Goal: Transaction & Acquisition: Book appointment/travel/reservation

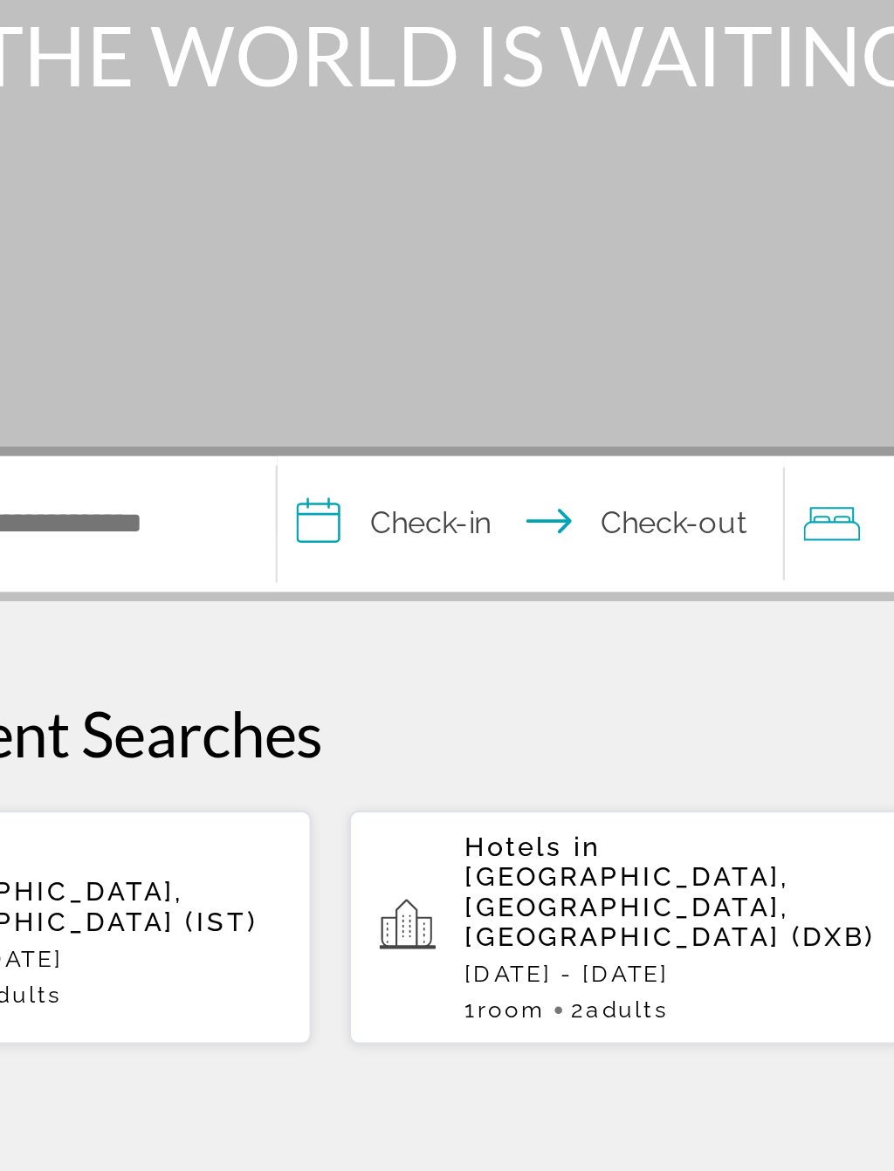
click at [282, 488] on input "**********" at bounding box center [402, 522] width 241 height 68
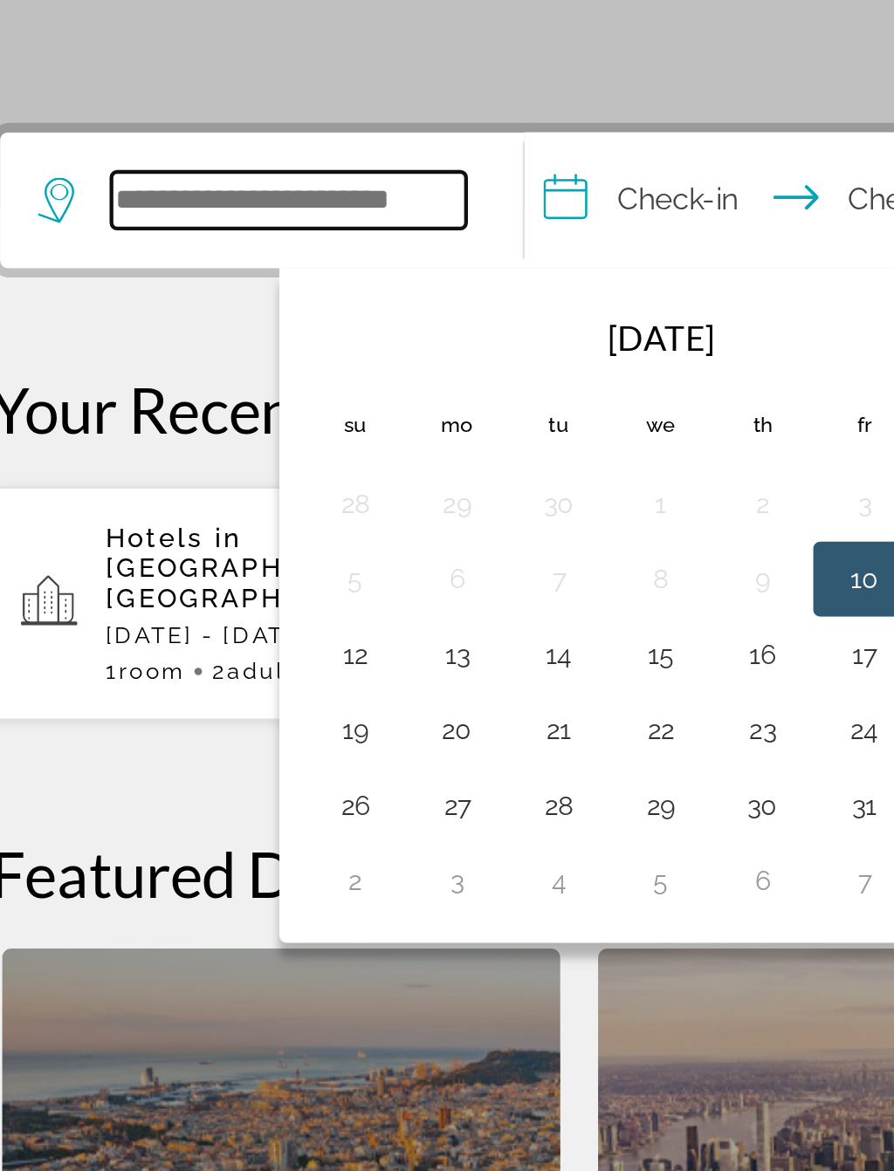
click at [115, 506] on input "Search hotel destination" at bounding box center [173, 519] width 164 height 26
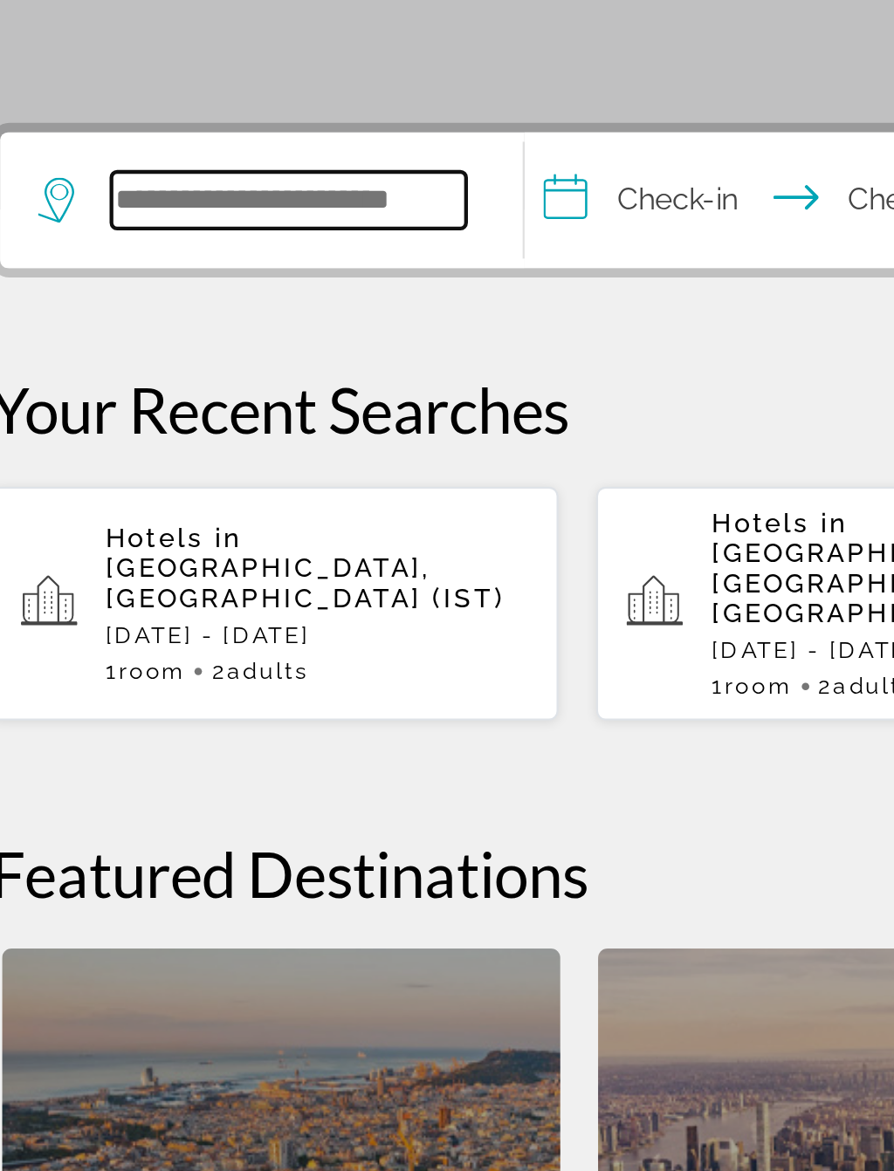
click at [185, 506] on input "Search hotel destination" at bounding box center [173, 519] width 164 height 26
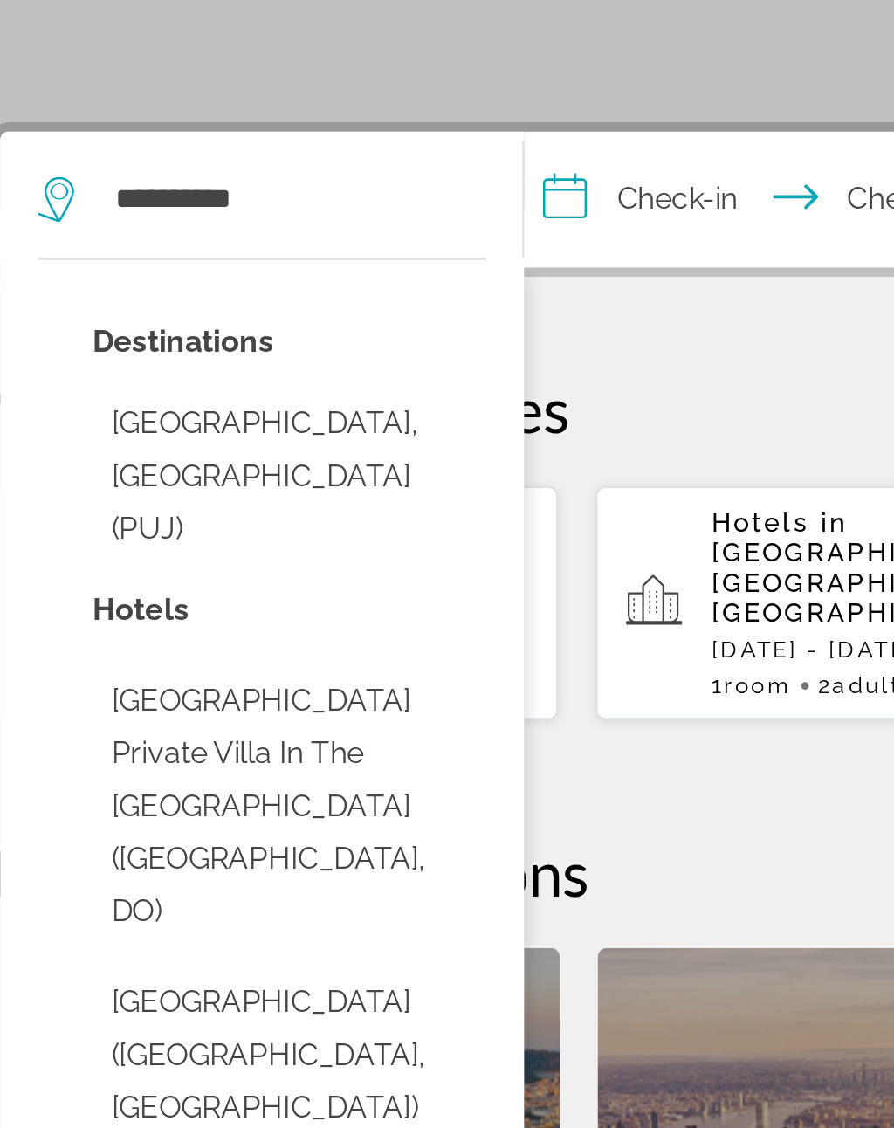
click at [182, 607] on button "[GEOGRAPHIC_DATA], [GEOGRAPHIC_DATA] (PUJ)" at bounding box center [173, 648] width 182 height 82
type input "**********"
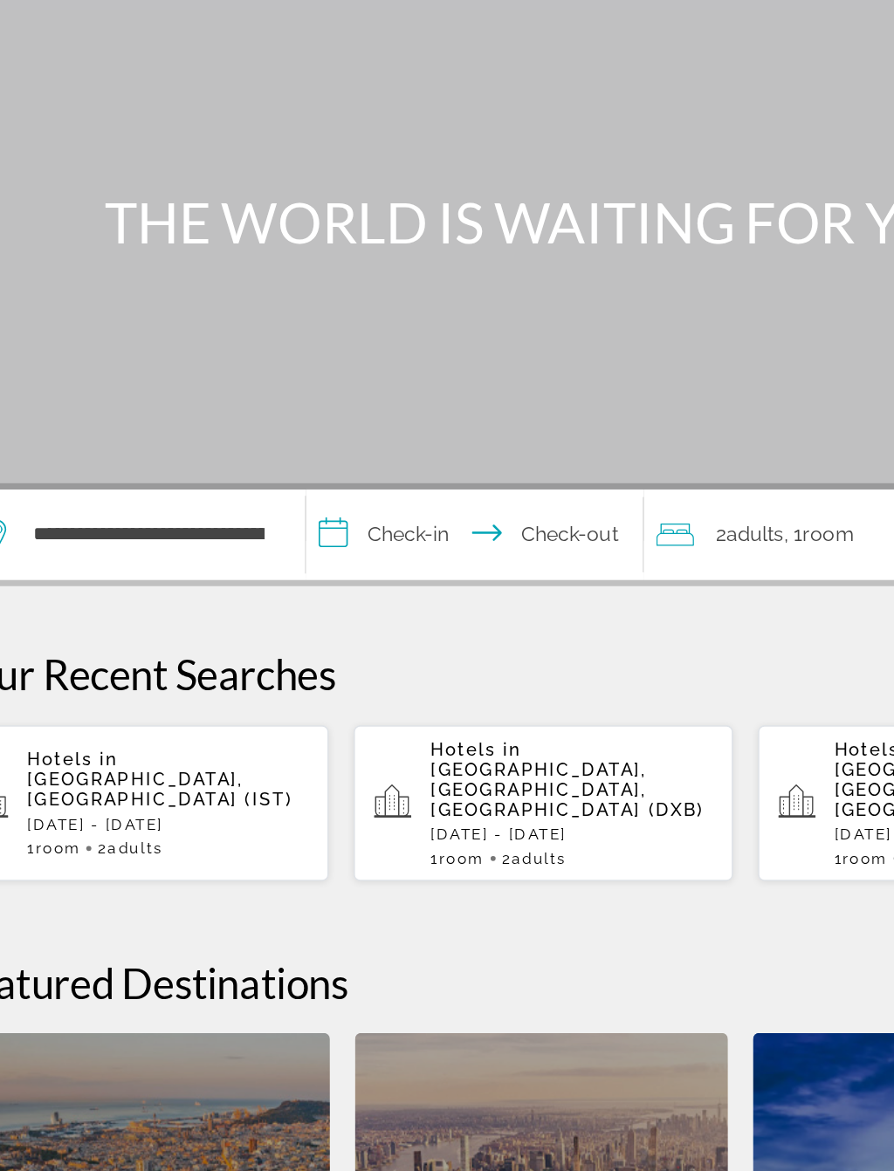
click at [300, 488] on input "**********" at bounding box center [402, 522] width 241 height 68
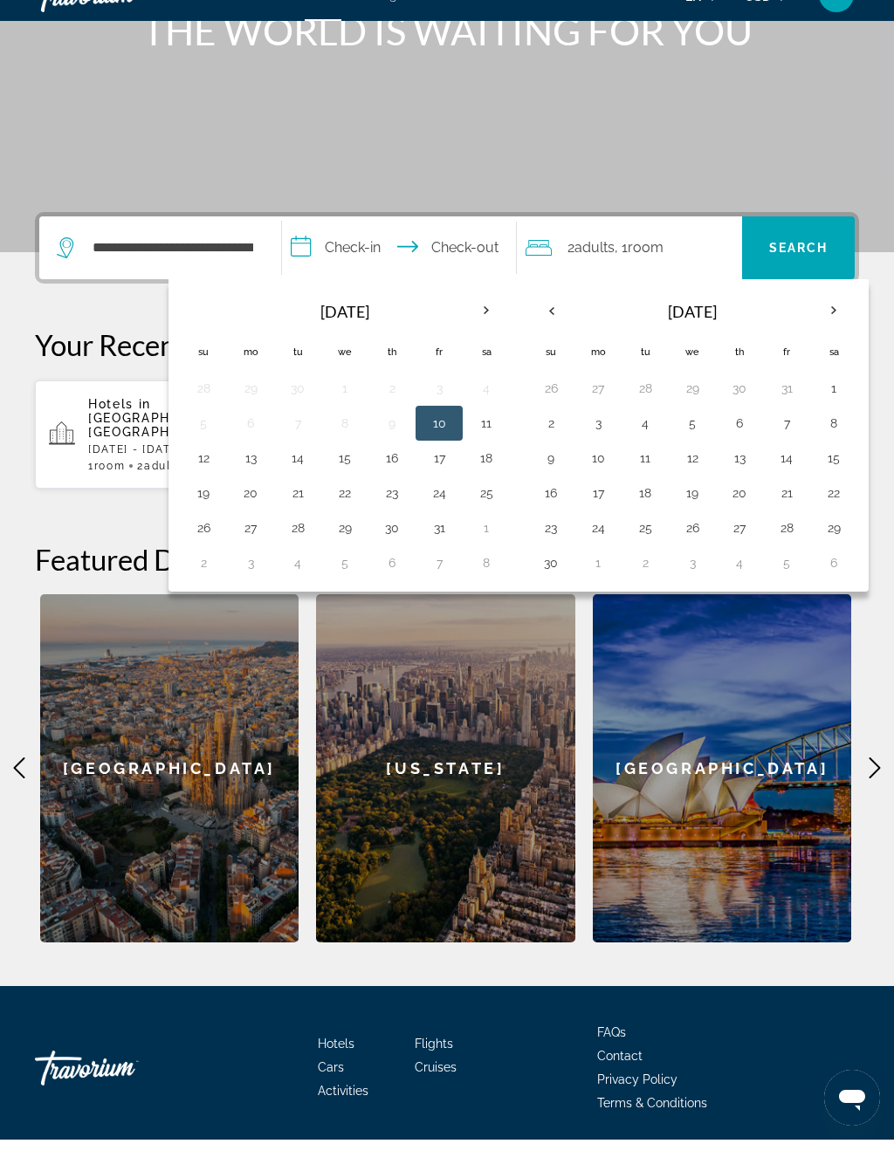
scroll to position [271, 0]
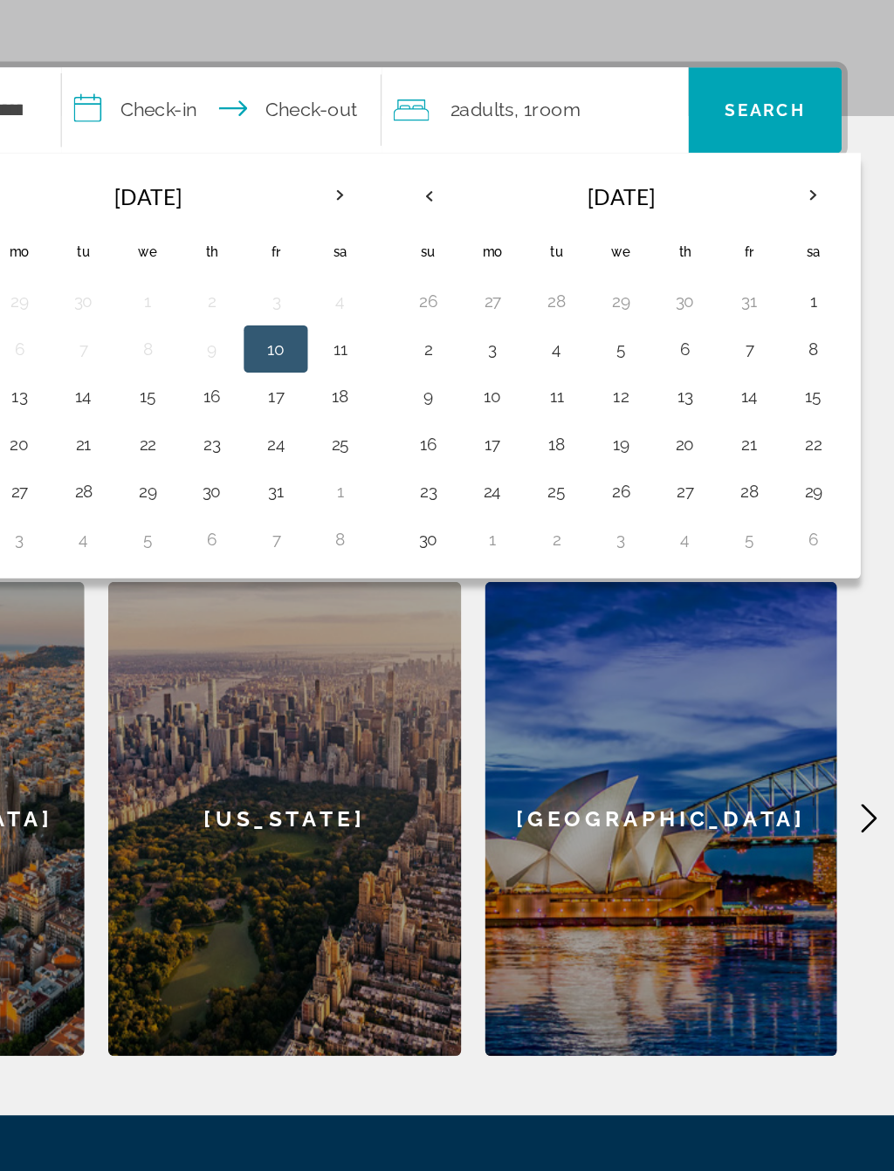
click at [584, 517] on button "24" at bounding box center [598, 529] width 28 height 24
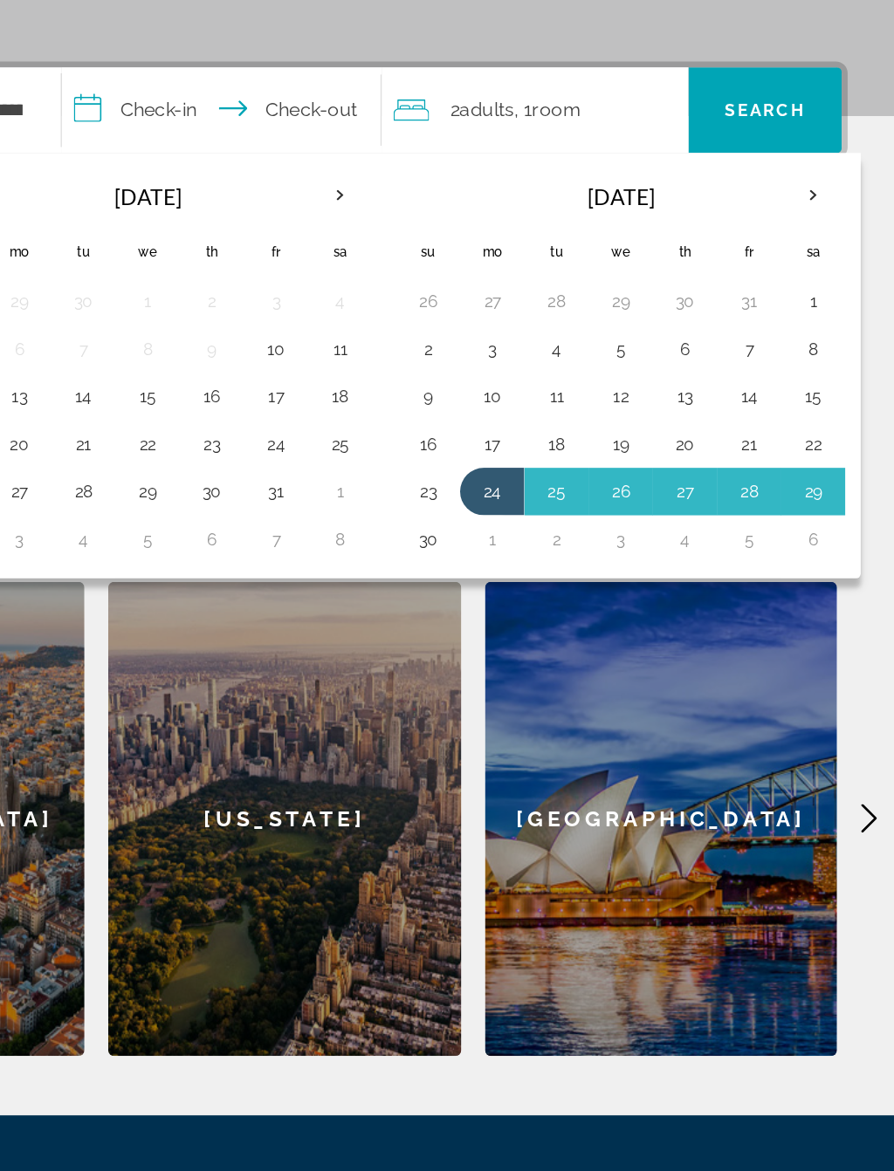
click at [537, 552] on button "30" at bounding box center [551, 564] width 28 height 24
type input "**********"
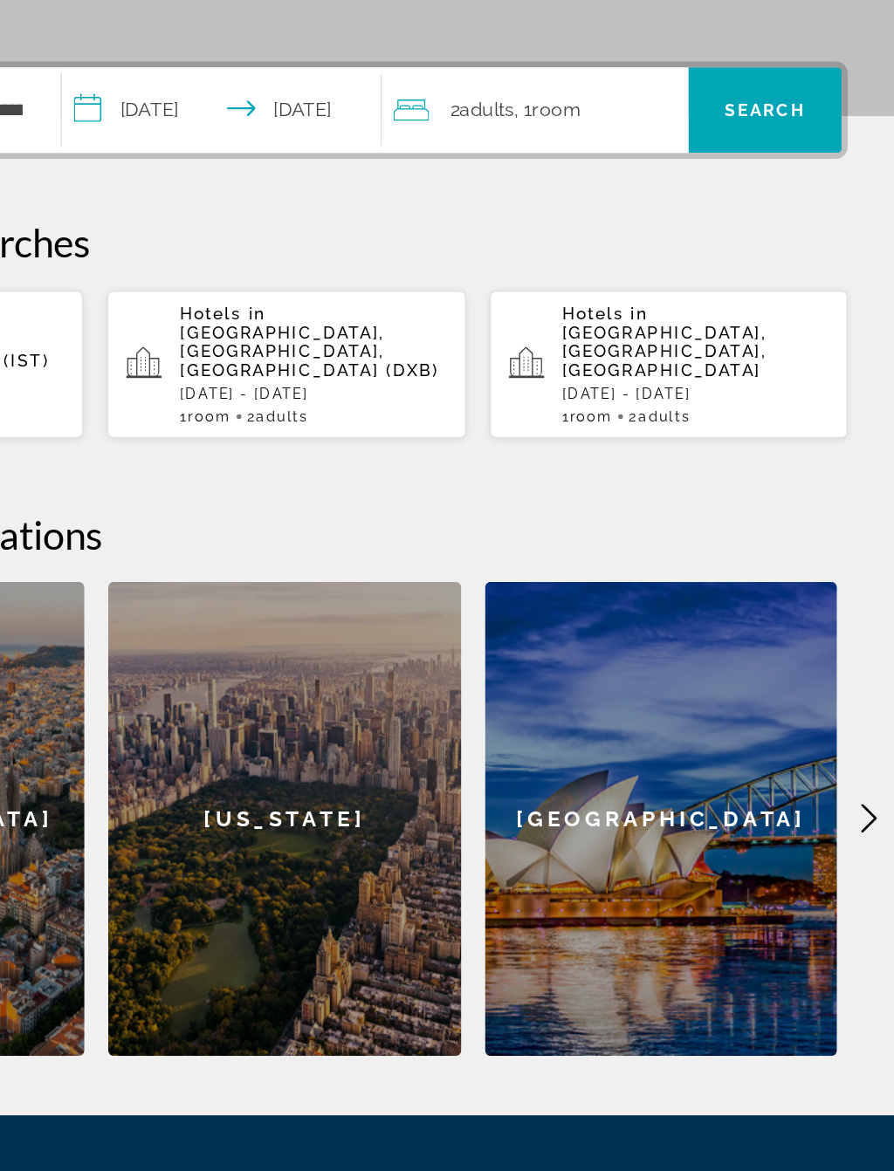
click at [525, 237] on div "2 Adult Adults , 1 Room rooms" at bounding box center [633, 249] width 216 height 24
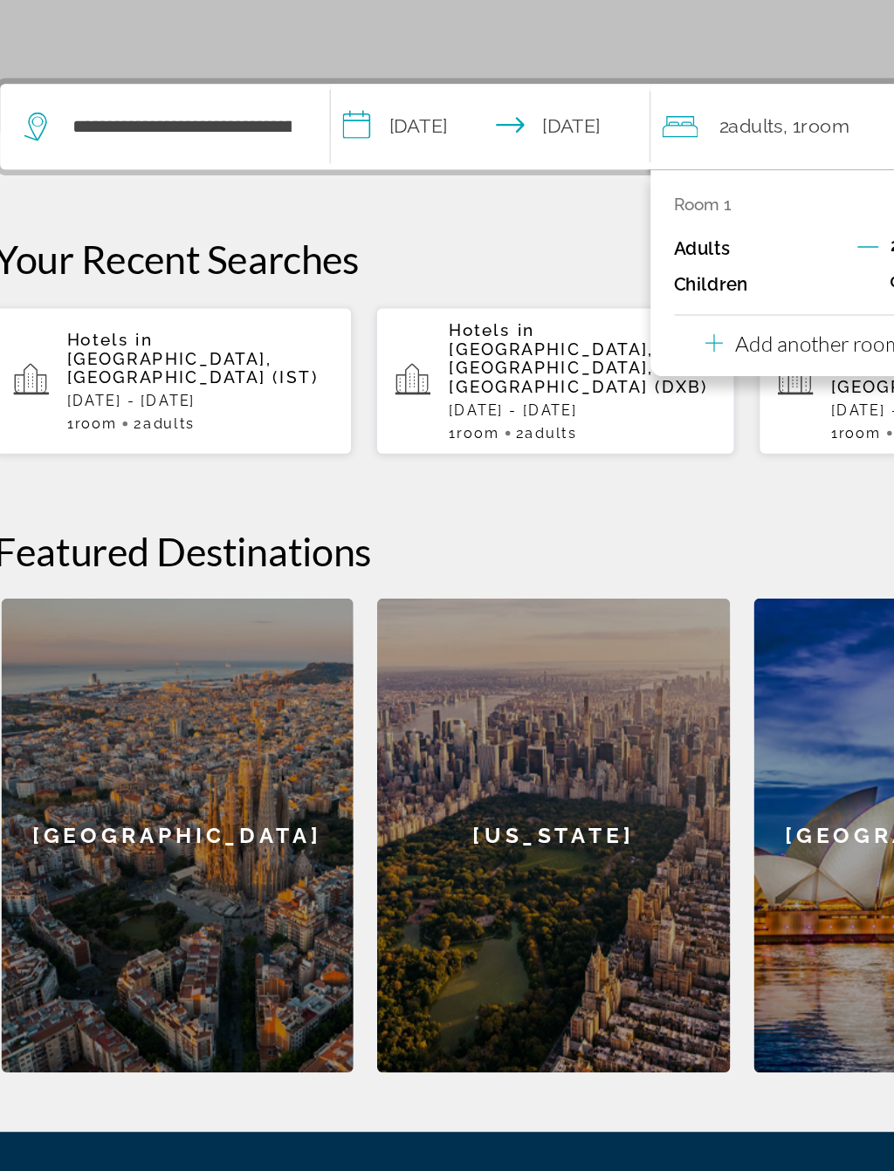
click at [594, 398] on p "Add another room" at bounding box center [640, 407] width 122 height 19
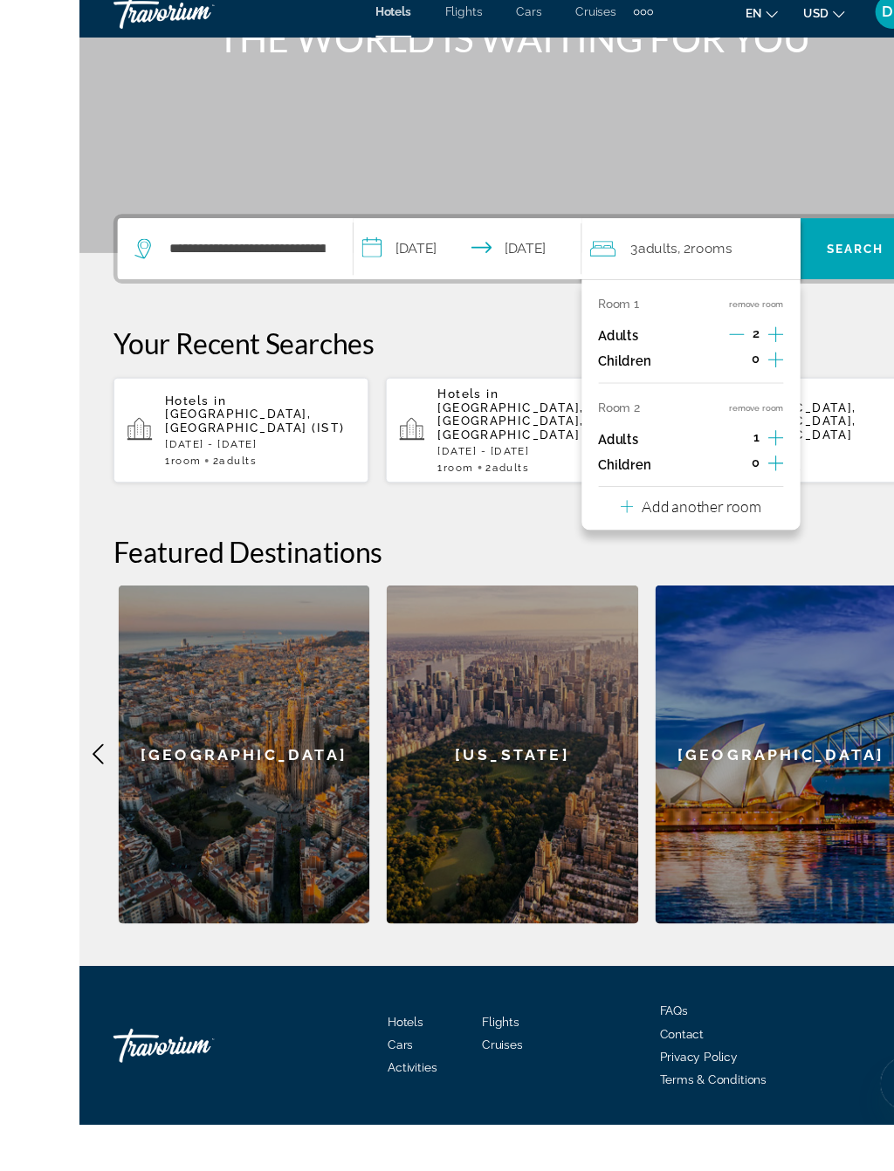
scroll to position [285, 0]
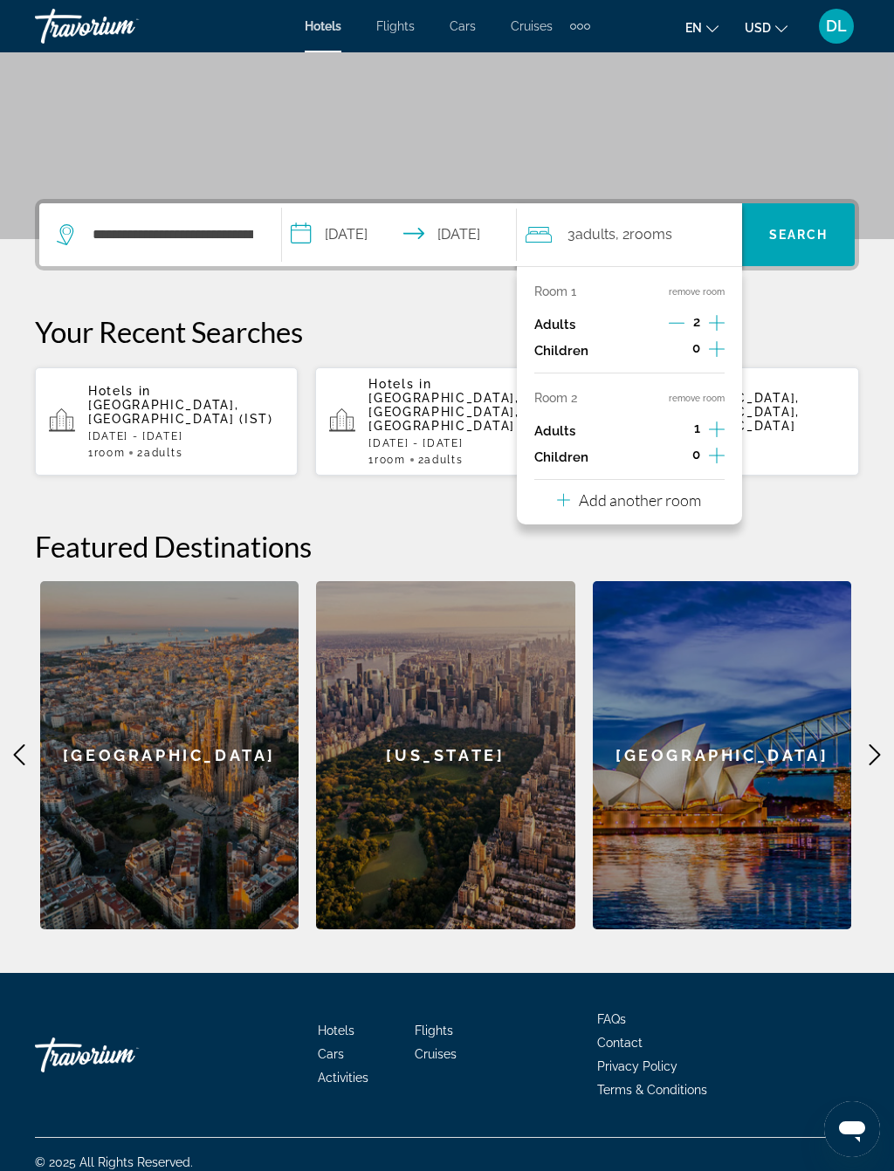
click at [718, 323] on icon "Increment adults" at bounding box center [717, 323] width 16 height 16
click at [722, 429] on icon "Increment adults" at bounding box center [717, 429] width 16 height 21
click at [716, 459] on icon "Increment children" at bounding box center [717, 455] width 16 height 21
click at [606, 505] on icon "Travelers: 5 adults, 1 child" at bounding box center [604, 503] width 21 height 21
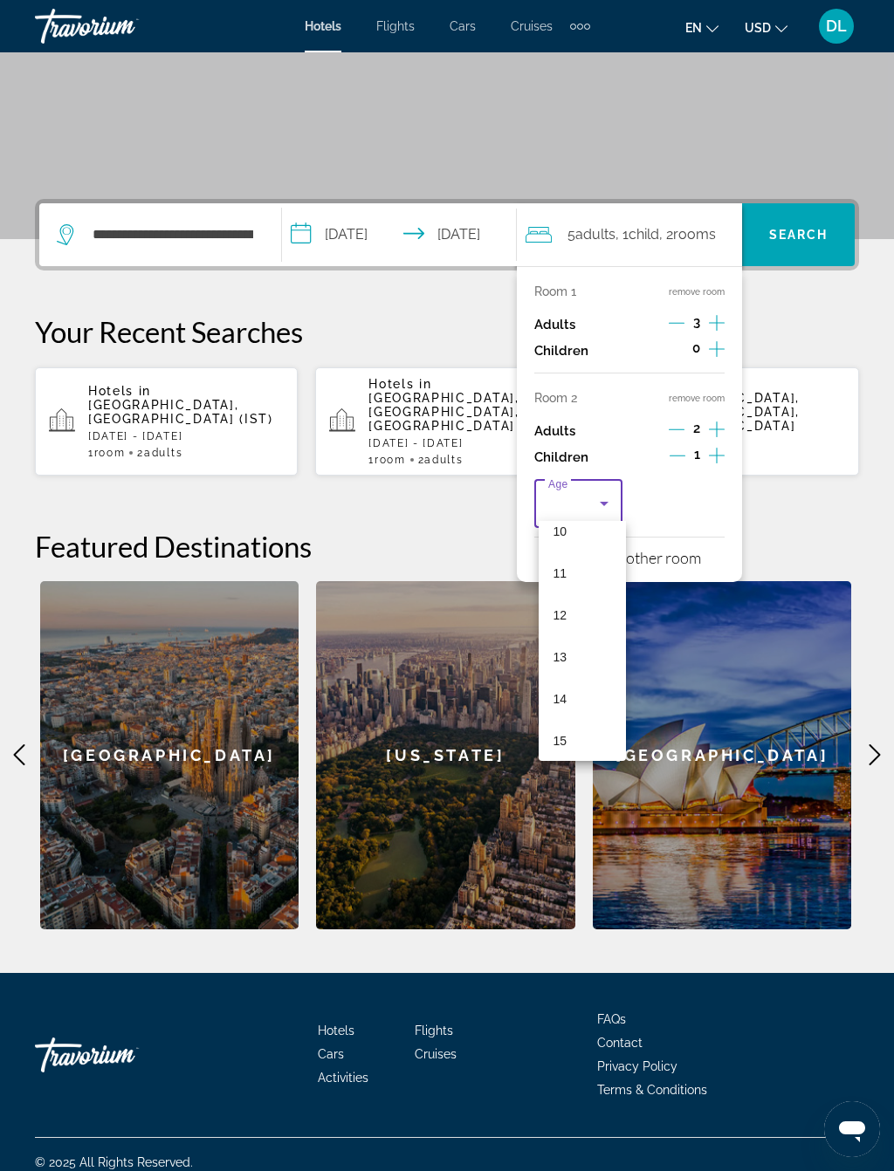
scroll to position [456, 0]
click at [579, 579] on mat-option "12" at bounding box center [582, 596] width 87 height 42
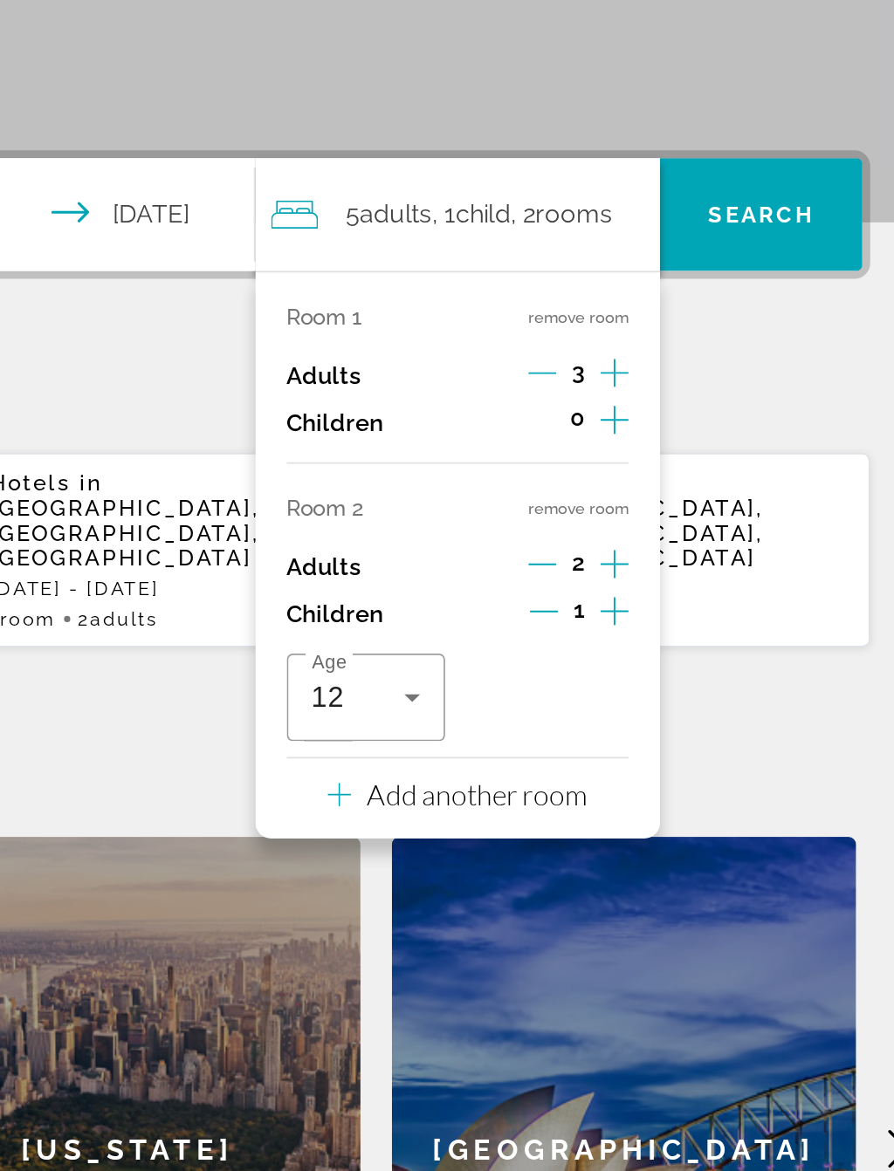
click at [579, 548] on p "Add another room" at bounding box center [640, 557] width 122 height 19
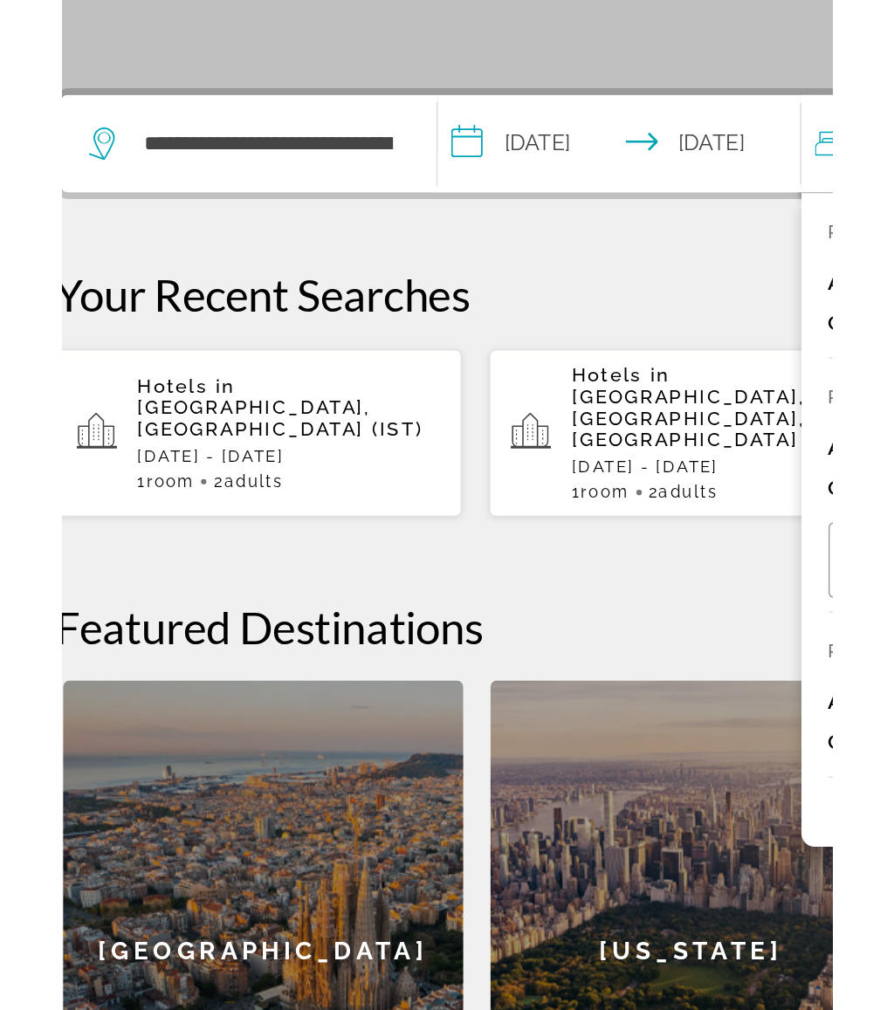
scroll to position [259, 0]
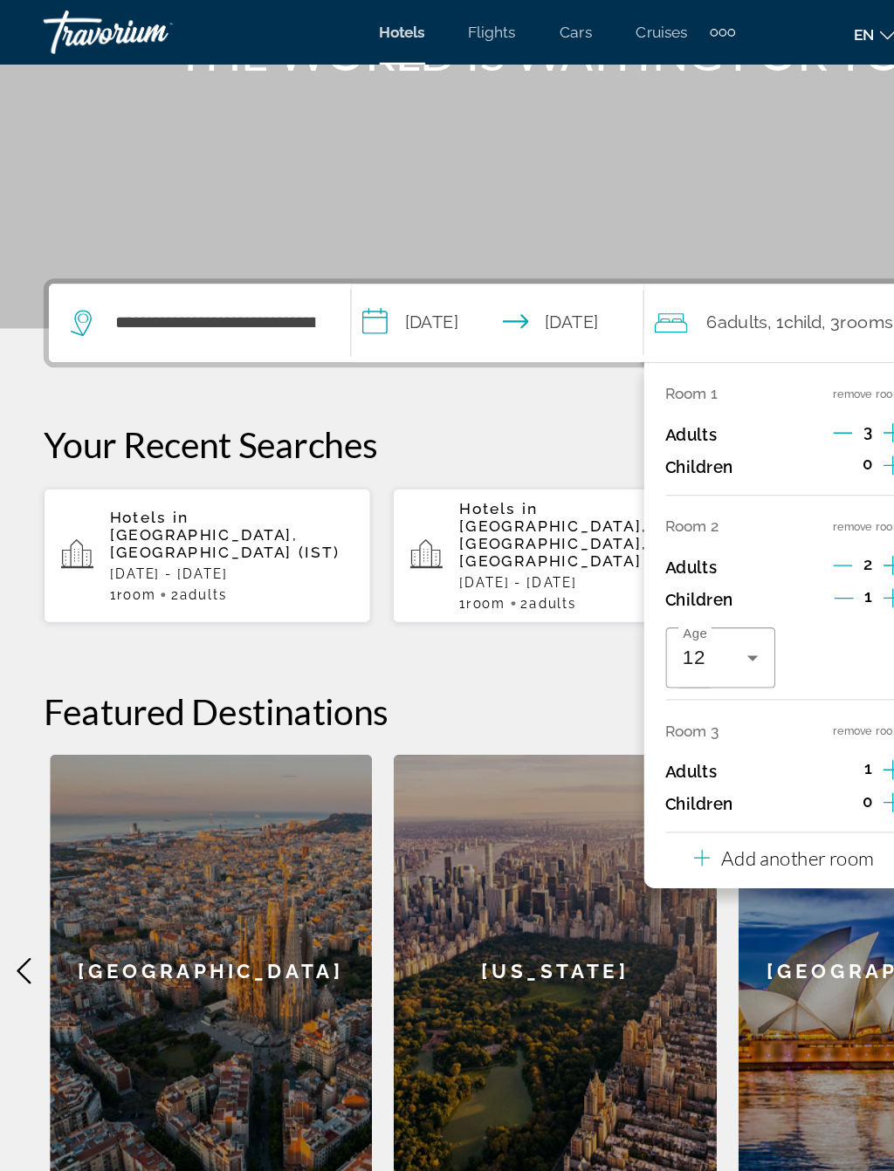
click at [618, 680] on p "Add another room" at bounding box center [640, 689] width 122 height 19
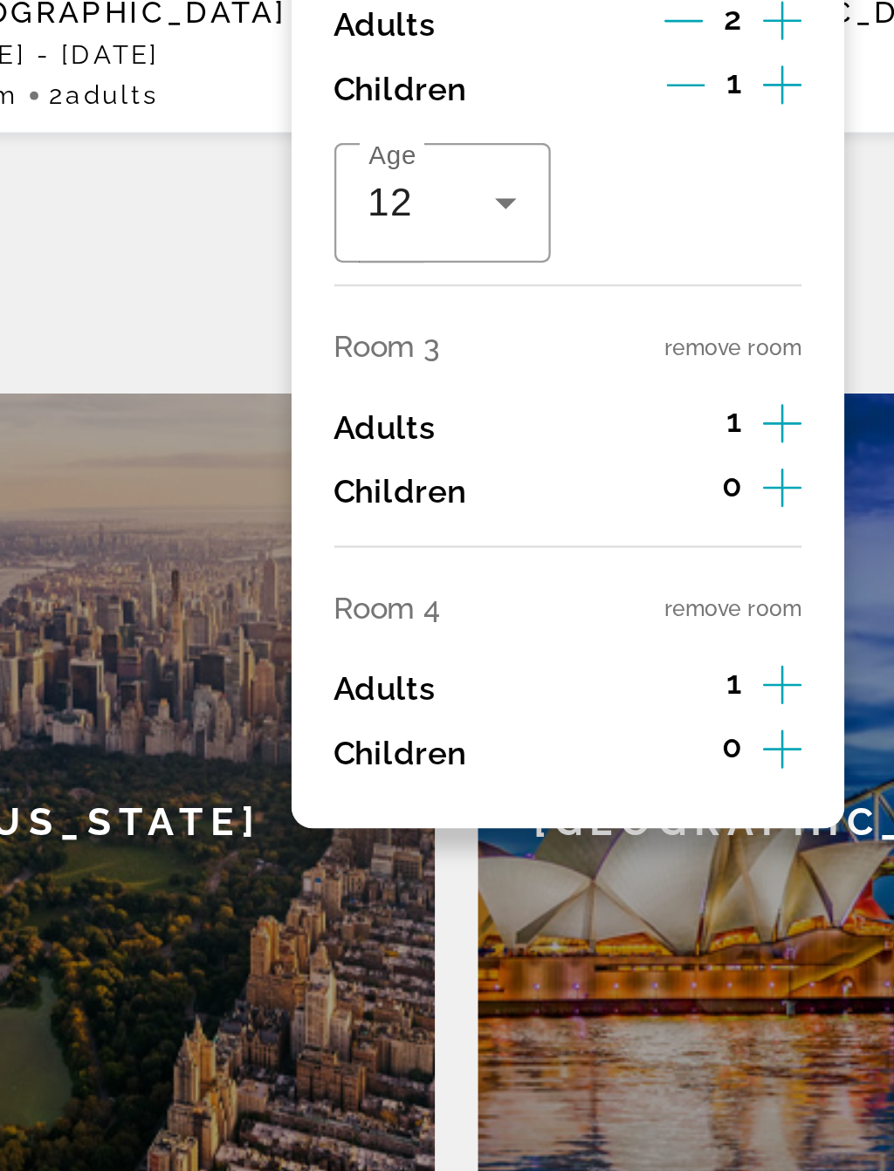
click at [669, 689] on button "remove room" at bounding box center [697, 694] width 56 height 11
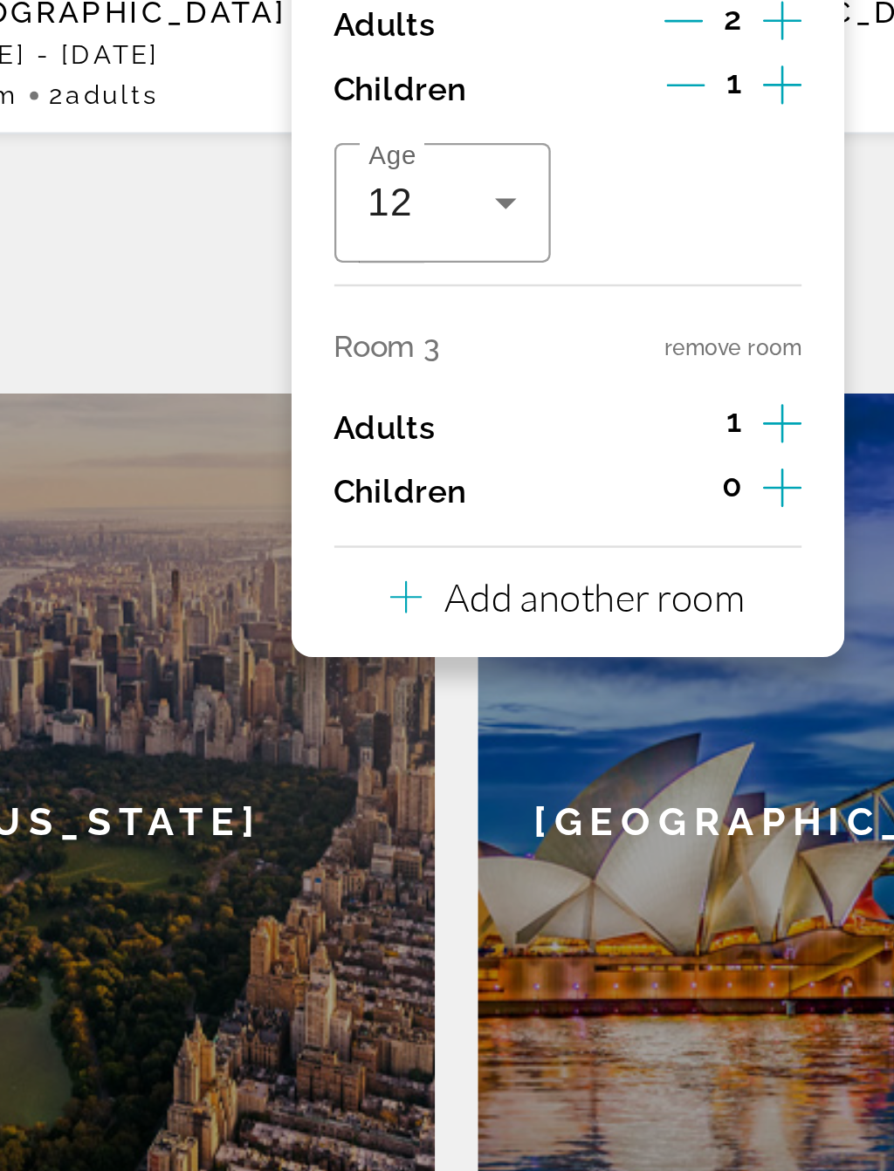
click at [669, 582] on button "remove room" at bounding box center [697, 587] width 56 height 11
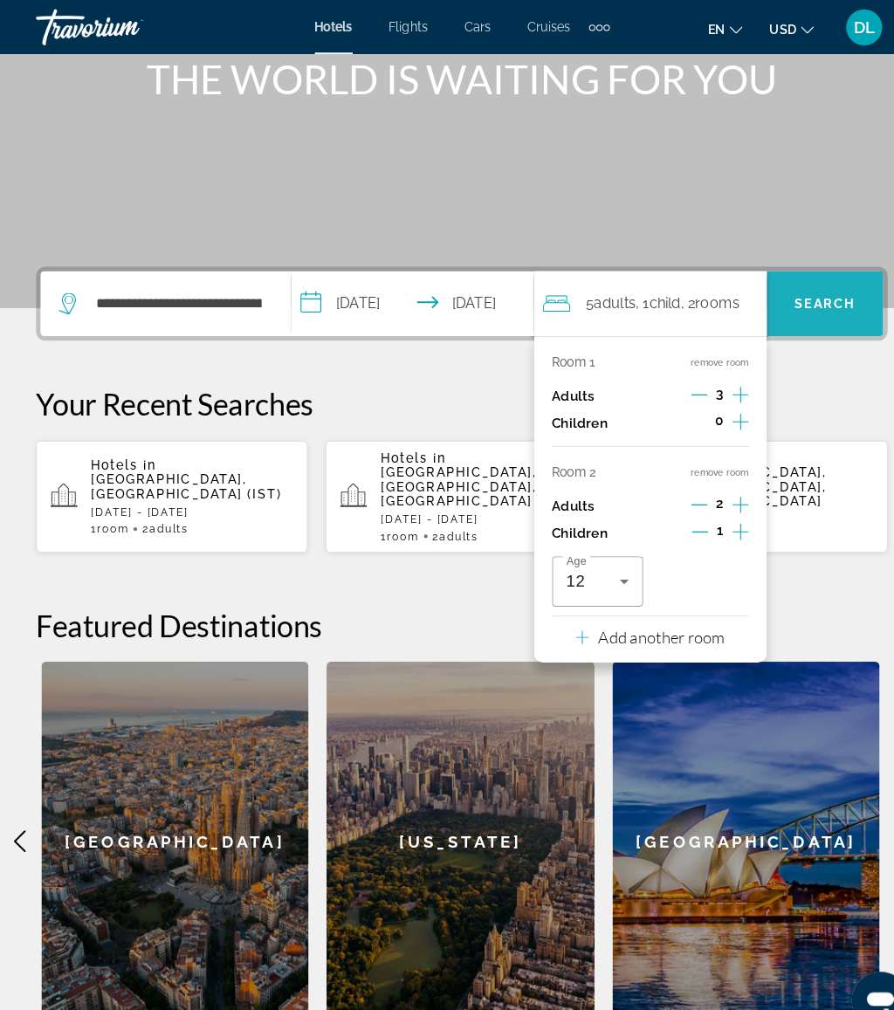
scroll to position [226, 0]
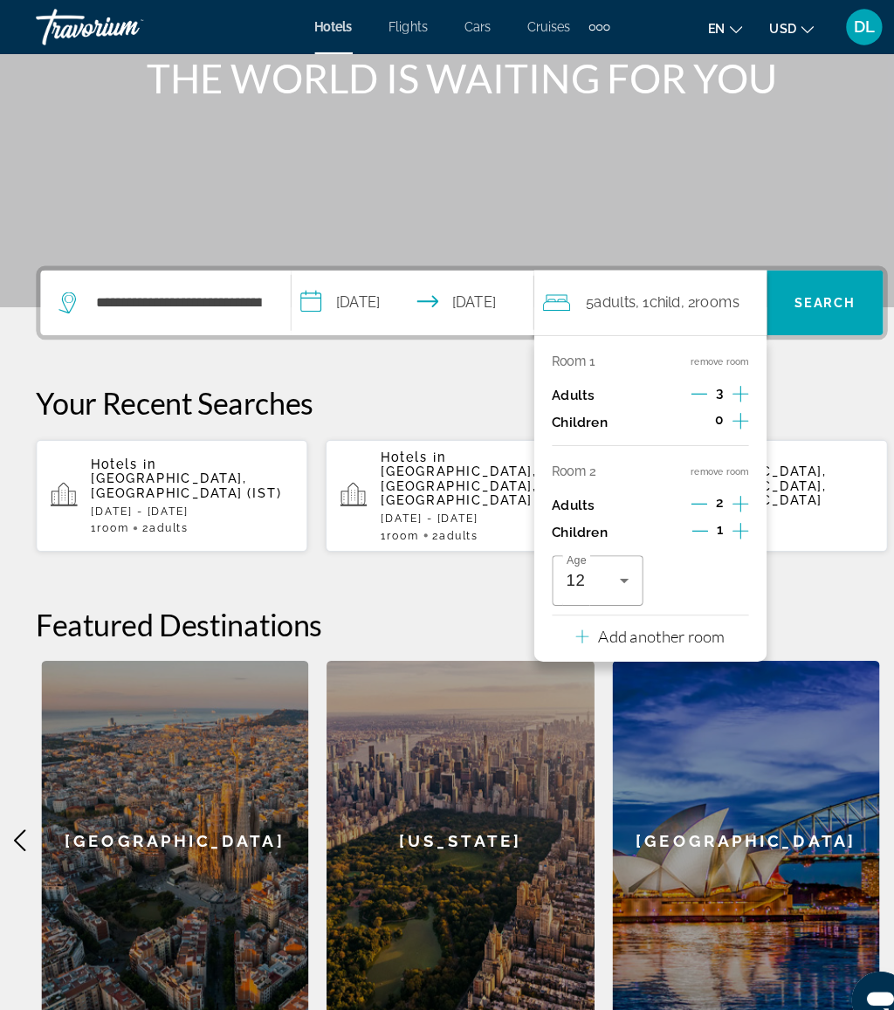
click at [801, 285] on span "Search" at bounding box center [798, 293] width 113 height 42
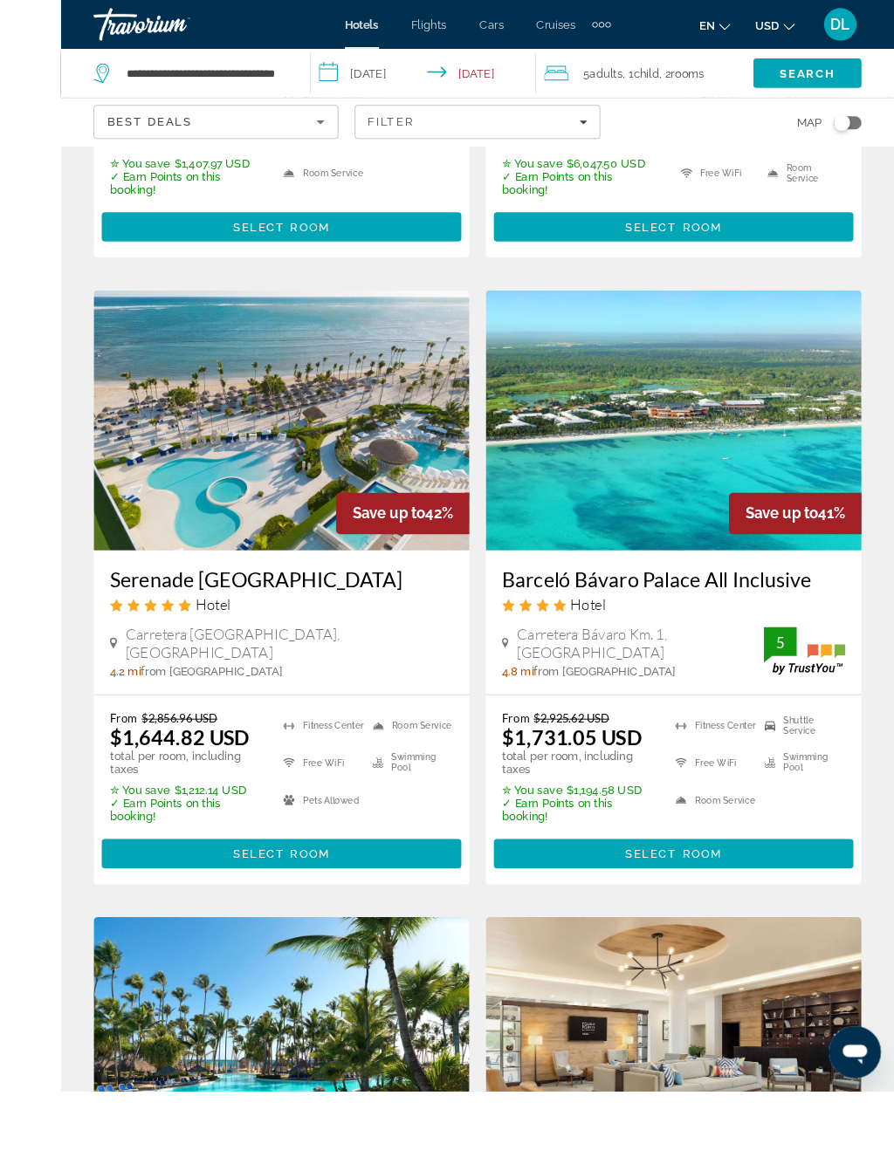
scroll to position [1397, 0]
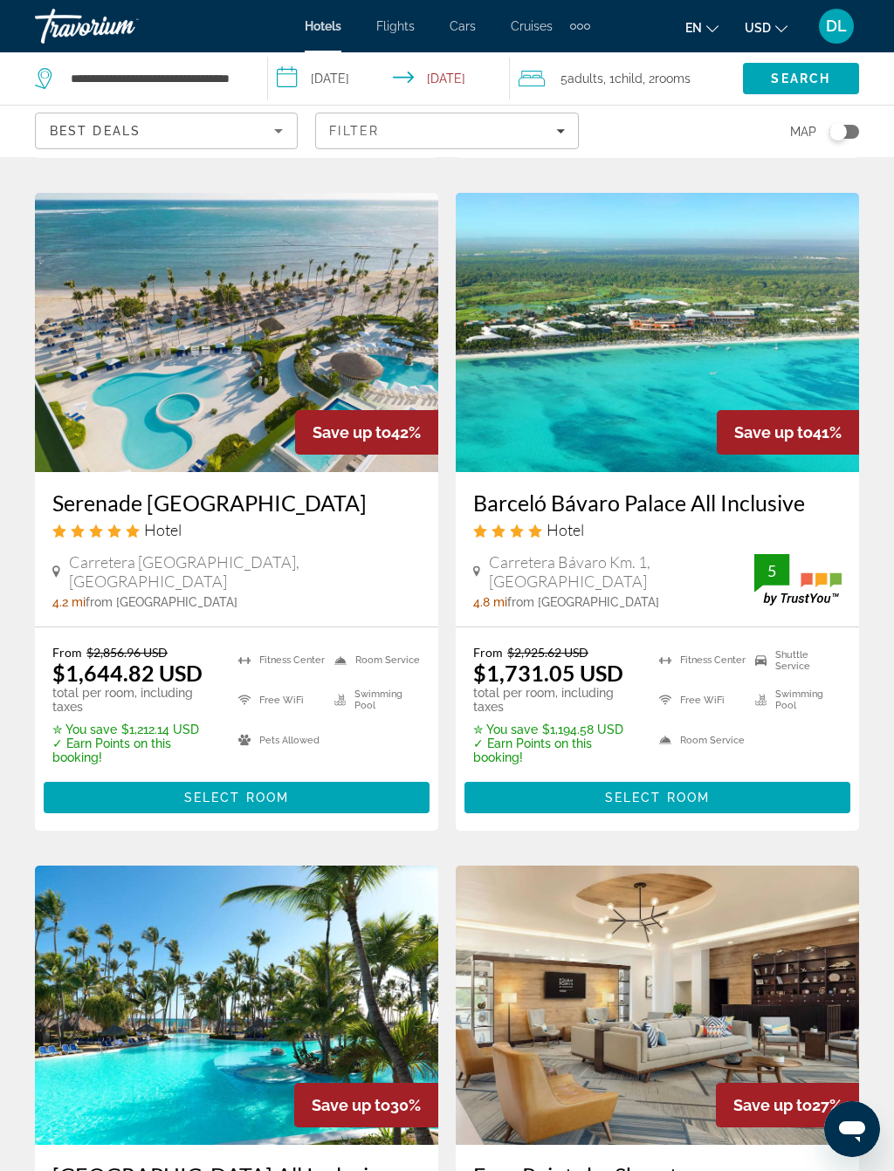
click at [367, 795] on span "Main content" at bounding box center [237, 798] width 386 height 42
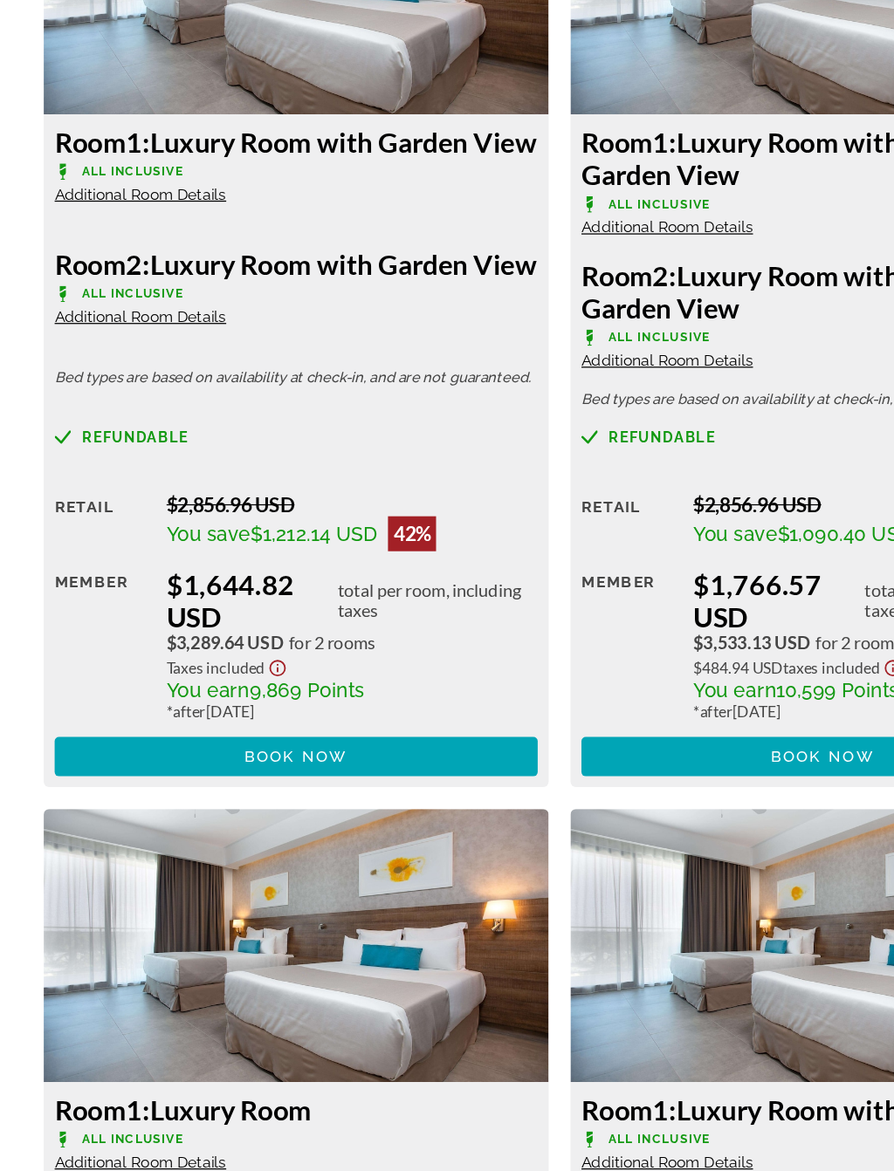
scroll to position [2881, 0]
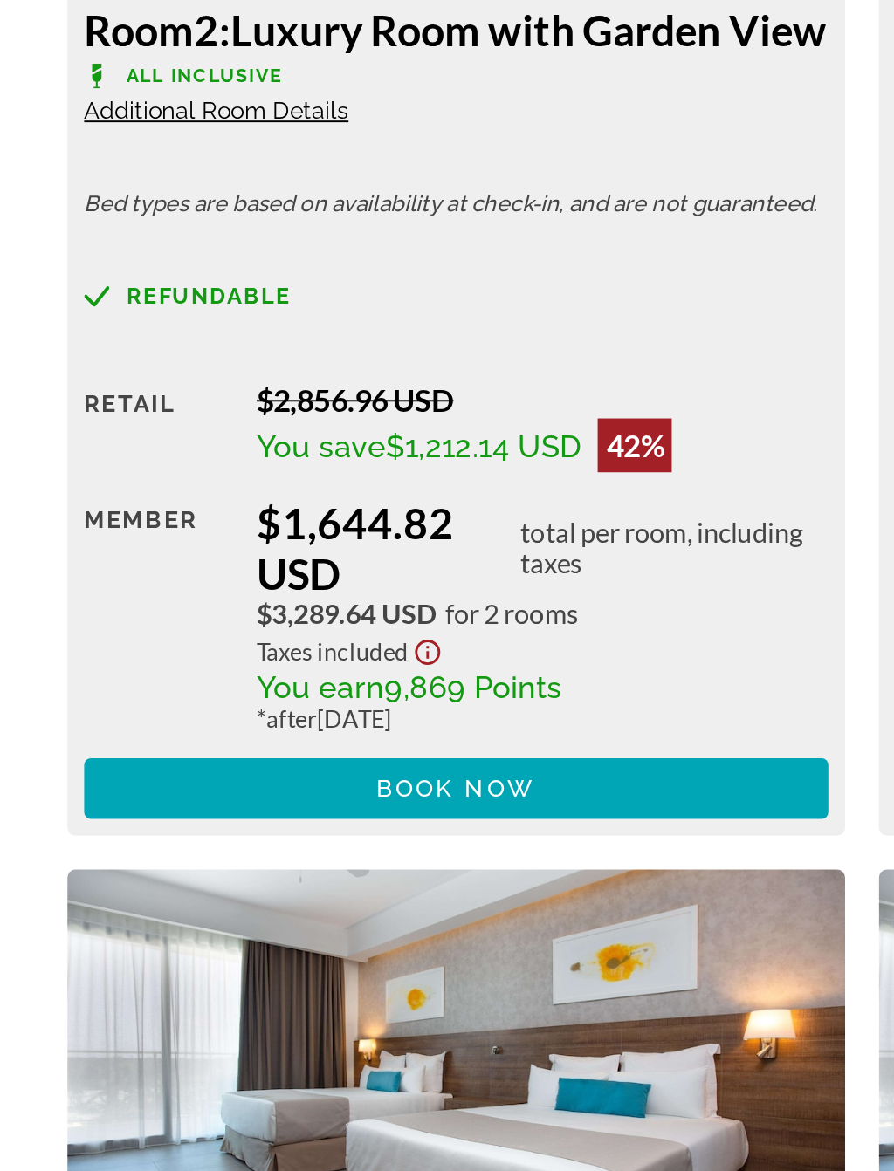
click at [366, 820] on span "Main content" at bounding box center [237, 841] width 386 height 42
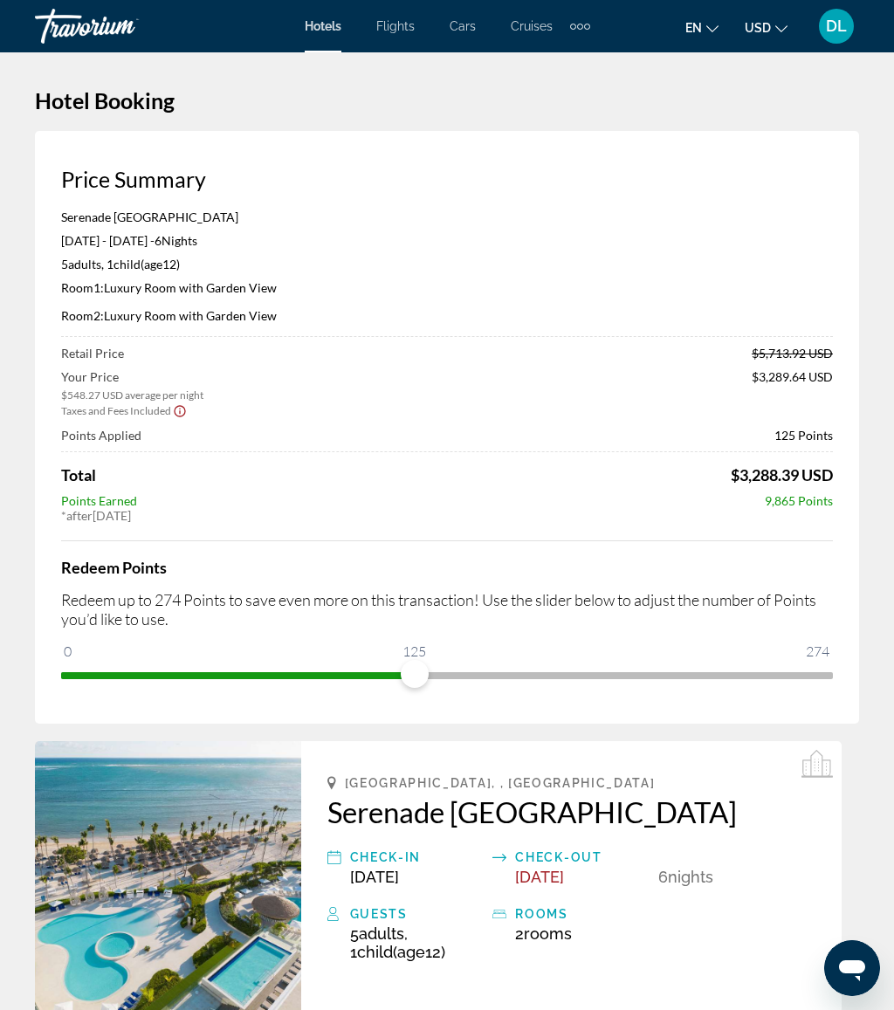
click at [823, 26] on div "DL" at bounding box center [836, 26] width 35 height 35
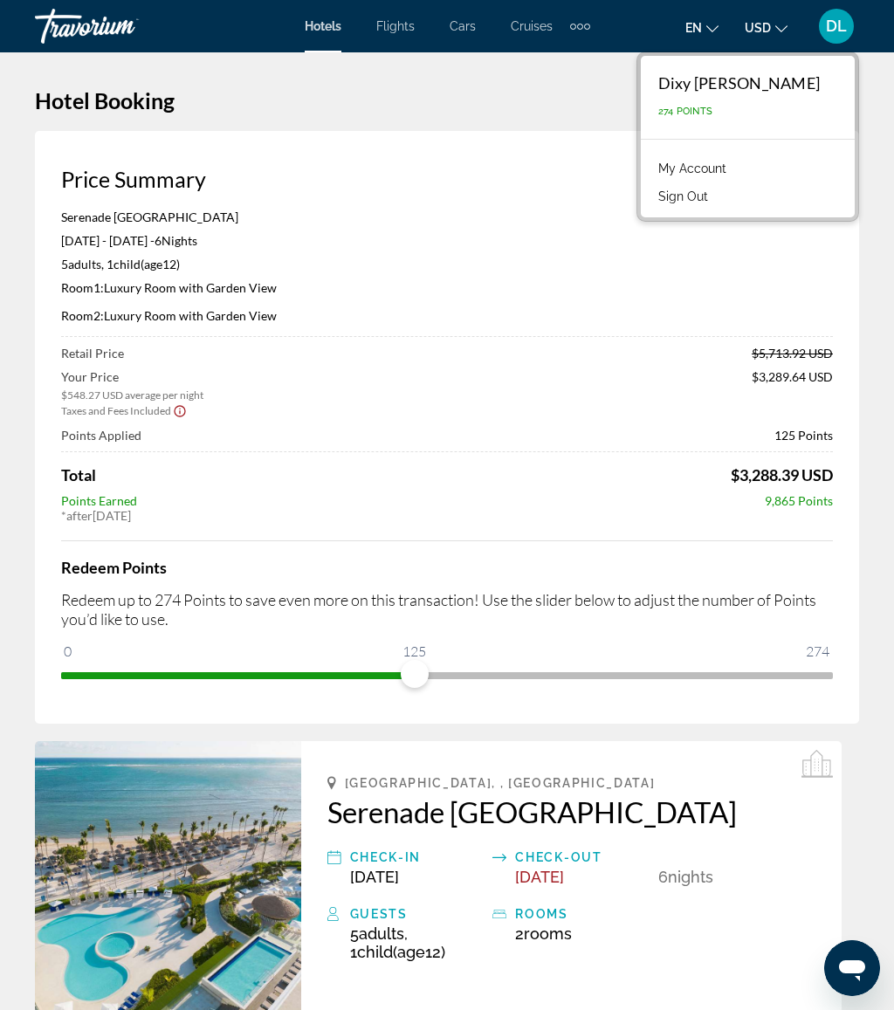
click at [699, 174] on link "My Account" at bounding box center [692, 168] width 86 height 23
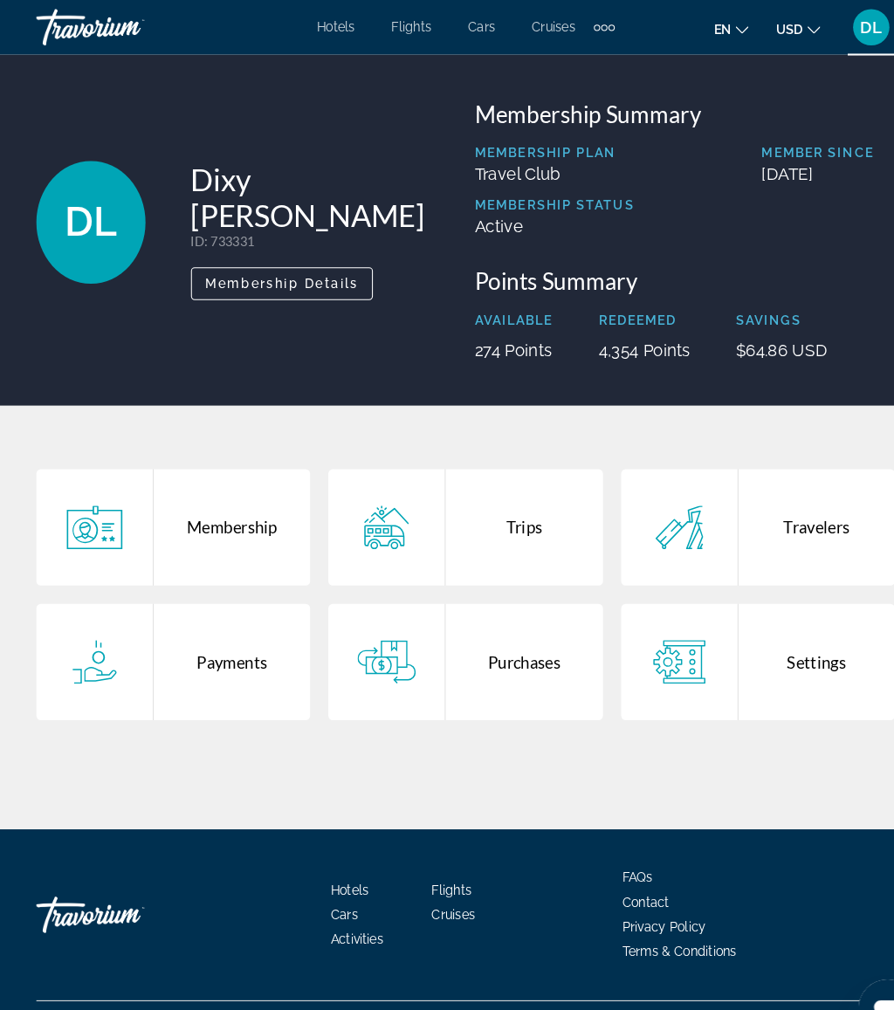
click at [492, 505] on div "Trips" at bounding box center [503, 506] width 150 height 112
